Goal: Information Seeking & Learning: Get advice/opinions

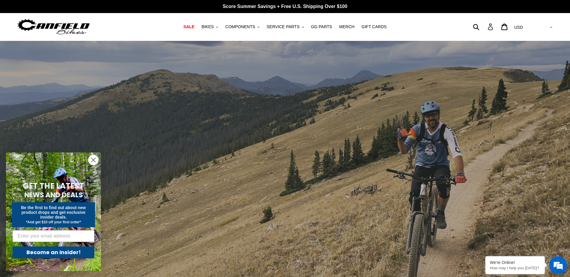
click at [494, 29] on icon at bounding box center [490, 26] width 7 height 7
click at [218, 27] on icon ".cls-1{fill:#231f20}" at bounding box center [217, 27] width 2 height 2
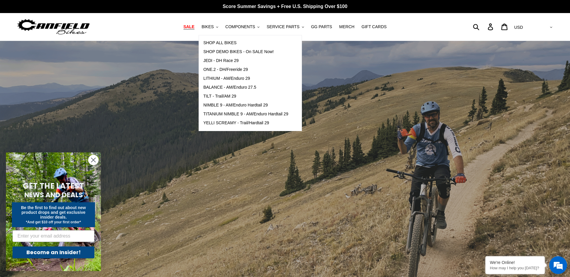
click at [192, 27] on span "SALE" at bounding box center [189, 26] width 11 height 5
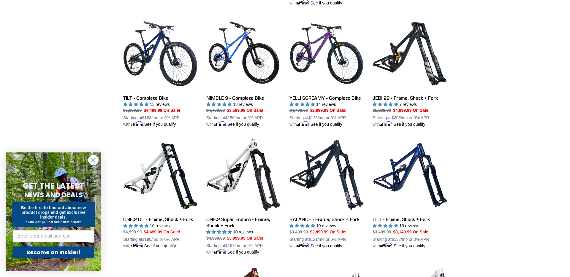
scroll to position [568, 0]
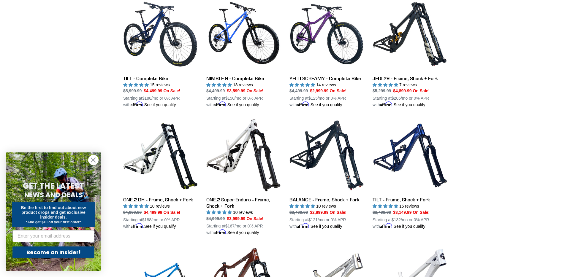
click at [94, 160] on icon "Close dialog" at bounding box center [93, 160] width 4 height 4
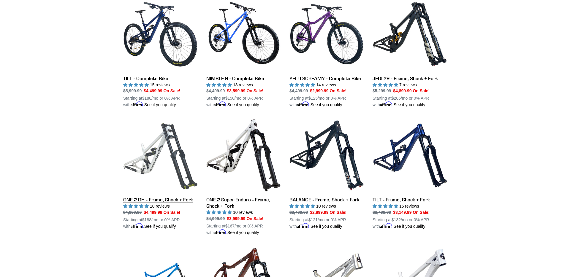
click at [150, 205] on link "ONE.2 DH - Frame, Shock + Fork" at bounding box center [160, 174] width 74 height 111
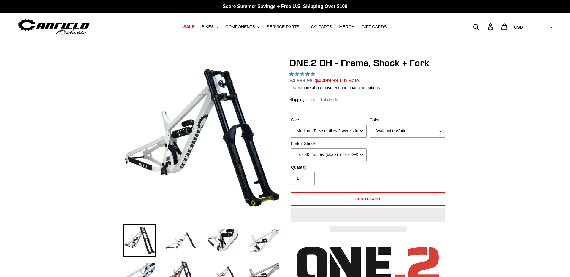
select select "highest-rating"
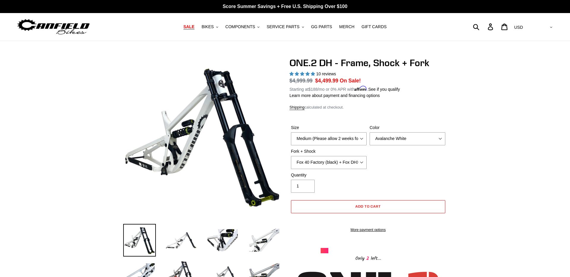
click at [313, 73] on span "5.00 stars" at bounding box center [313, 74] width 4 height 4
click at [332, 73] on span "10 reviews" at bounding box center [326, 74] width 20 height 5
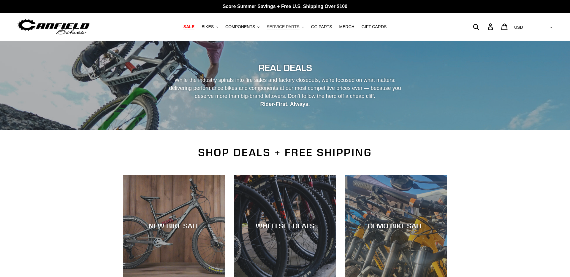
click at [302, 26] on icon ".cls-1{fill:#231f20}" at bounding box center [303, 27] width 2 height 2
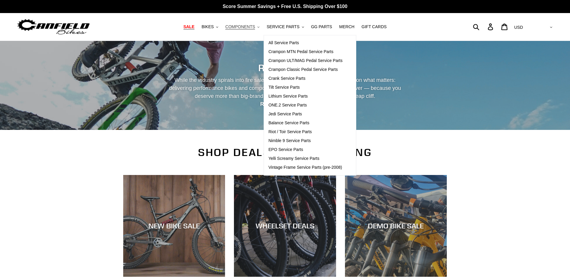
click at [258, 27] on button "COMPONENTS .cls-1{fill:#231f20}" at bounding box center [242, 27] width 40 height 8
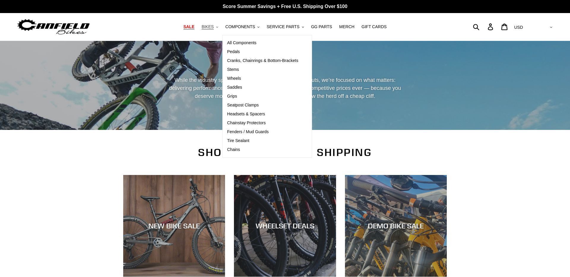
click at [218, 27] on icon ".cls-1{fill:#231f20}" at bounding box center [217, 27] width 2 height 2
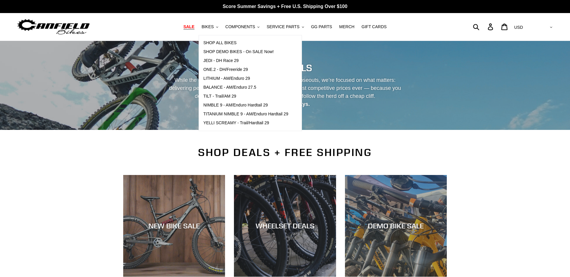
click at [75, 24] on img at bounding box center [53, 27] width 74 height 19
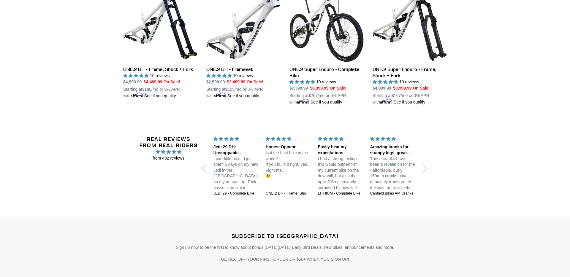
scroll to position [828, 0]
click at [188, 146] on h2 "Real Reviews from Real Riders" at bounding box center [169, 141] width 58 height 13
click at [291, 146] on div "Honest Opinion" at bounding box center [288, 147] width 45 height 6
click at [345, 161] on p "I had a strong feeling this would outperform my current bike on the downhill, b…" at bounding box center [340, 173] width 45 height 35
click at [426, 166] on div at bounding box center [423, 168] width 8 height 8
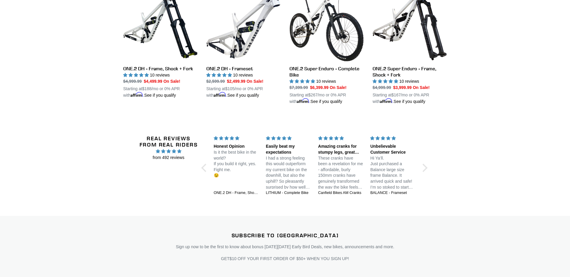
click at [172, 155] on span "from 492 reviews" at bounding box center [169, 158] width 58 height 6
click at [175, 144] on h2 "Real Reviews from Real Riders" at bounding box center [169, 141] width 58 height 13
click at [179, 152] on span "4.97 stars" at bounding box center [169, 151] width 58 height 7
click at [179, 151] on span "4.97 stars" at bounding box center [179, 151] width 4 height 4
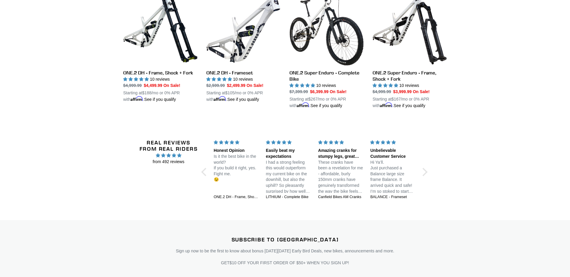
scroll to position [802, 0]
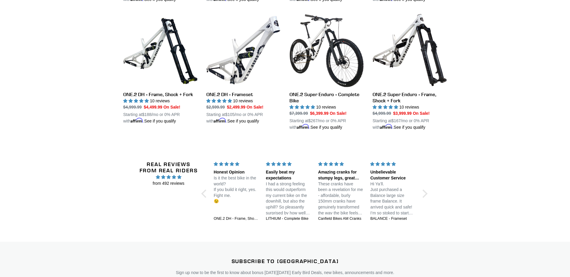
click at [267, 176] on div "Easily beat my expectations" at bounding box center [288, 176] width 45 height 12
drag, startPoint x: 267, startPoint y: 176, endPoint x: 275, endPoint y: 168, distance: 11.8
click at [267, 176] on div "Easily beat my expectations" at bounding box center [288, 176] width 45 height 12
click at [277, 165] on div "5 stars" at bounding box center [288, 164] width 45 height 6
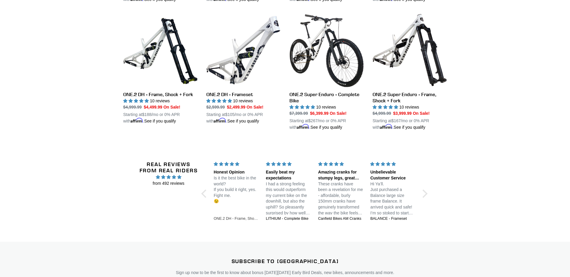
click at [237, 218] on div "ONE.2 DH - Frame, Shock + Fork" at bounding box center [236, 219] width 45 height 5
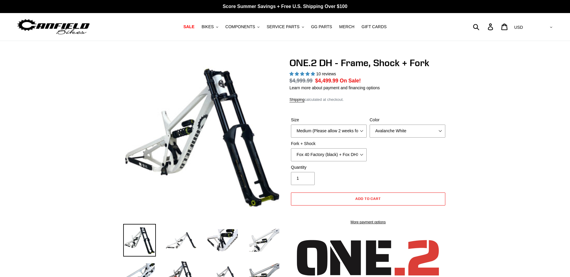
select select "highest-rating"
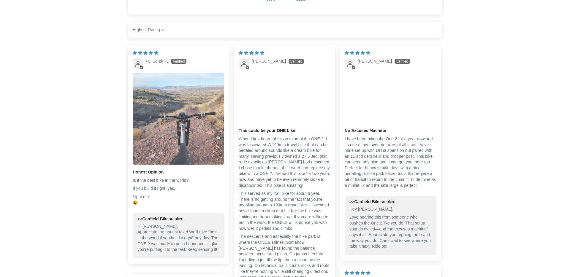
scroll to position [1022, 0]
click at [199, 157] on img "Link to user picture 1" at bounding box center [178, 118] width 91 height 91
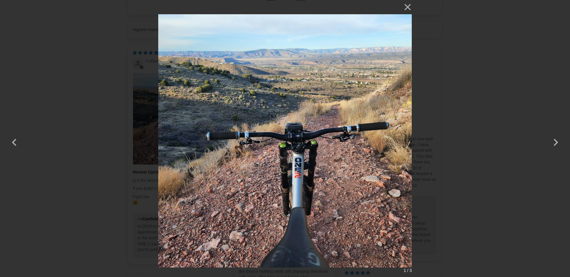
click at [480, 134] on div "× 1 / 3 Loading..." at bounding box center [285, 138] width 570 height 277
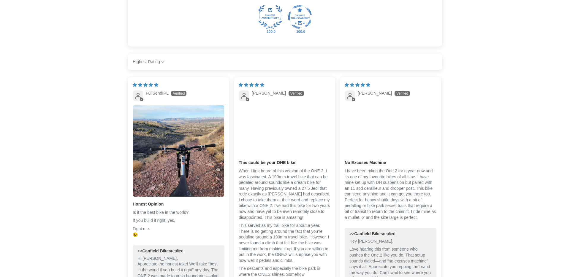
scroll to position [1000, 0]
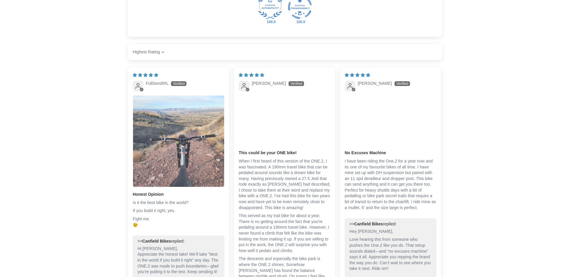
click at [161, 146] on img "Link to user picture 1" at bounding box center [178, 141] width 91 height 91
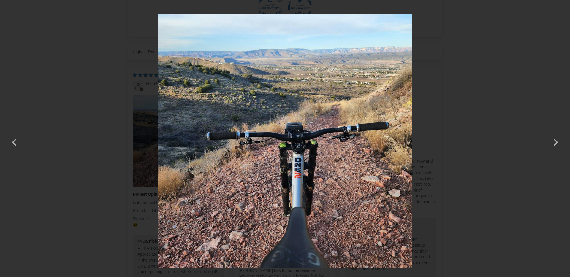
scroll to position [0, 0]
click at [531, 89] on div "× 1 / 3" at bounding box center [285, 138] width 570 height 277
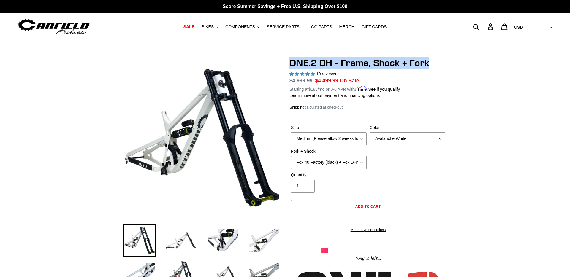
drag, startPoint x: 290, startPoint y: 61, endPoint x: 451, endPoint y: 64, distance: 161.3
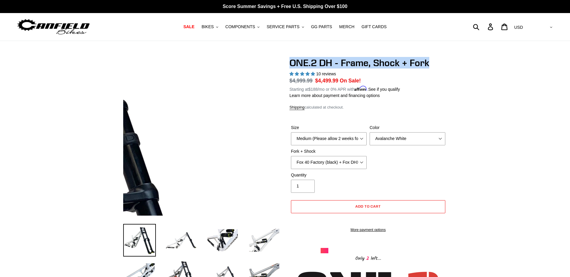
drag, startPoint x: 260, startPoint y: 60, endPoint x: 266, endPoint y: 61, distance: 5.7
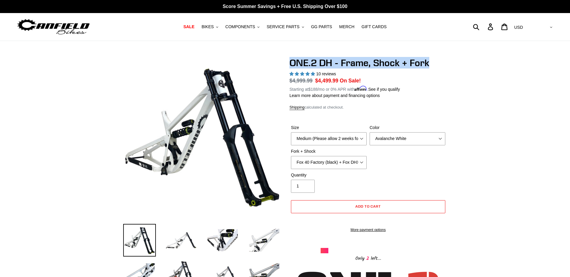
copy h1 "ONE.2 DH - Frame, Shock + Fork"
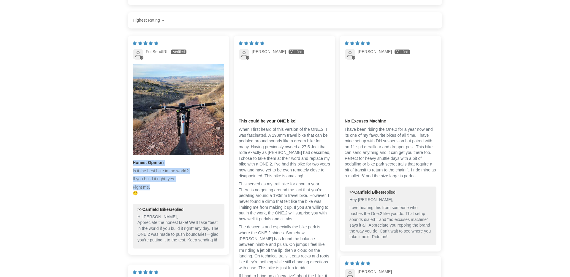
scroll to position [1029, 0]
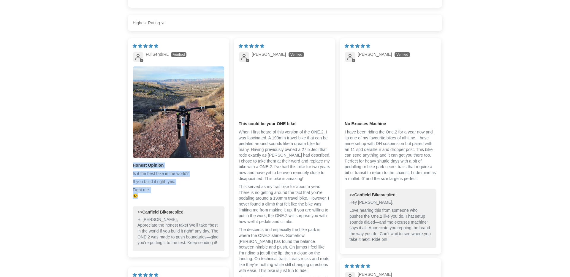
drag, startPoint x: 133, startPoint y: 168, endPoint x: 157, endPoint y: 200, distance: 40.3
click at [157, 200] on div "Honest Opinion Is it the best bike in the world? If you build it right, yes. Fi…" at bounding box center [179, 183] width 92 height 41
copy div "Honest Opinion Is it the best bike in the world? If you build it right, yes. Fi…"
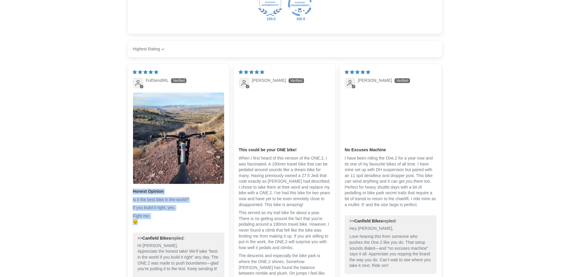
scroll to position [1002, 0]
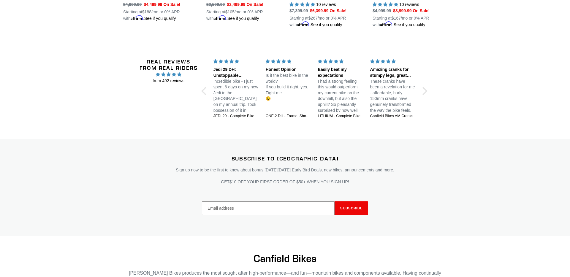
scroll to position [887, 0]
